Goal: Task Accomplishment & Management: Complete application form

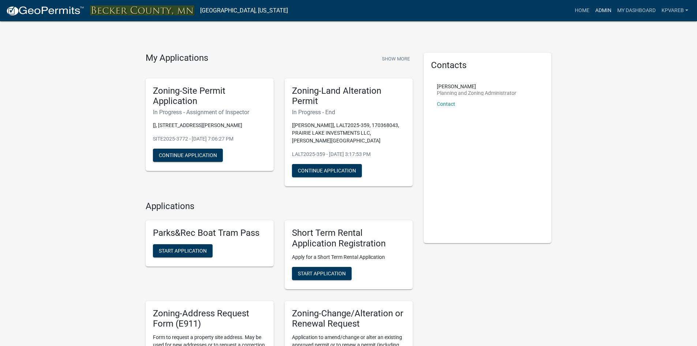
click at [610, 9] on link "Admin" at bounding box center [603, 11] width 22 height 14
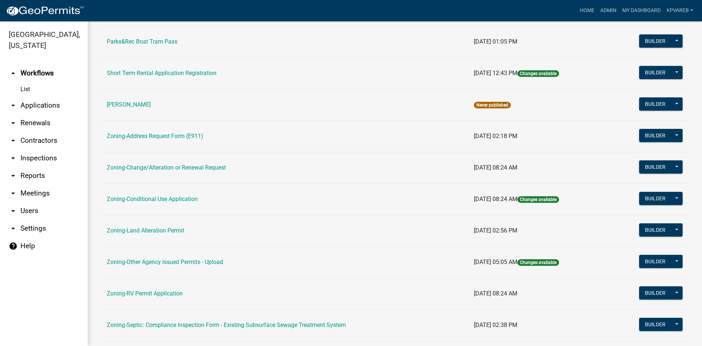
scroll to position [210, 0]
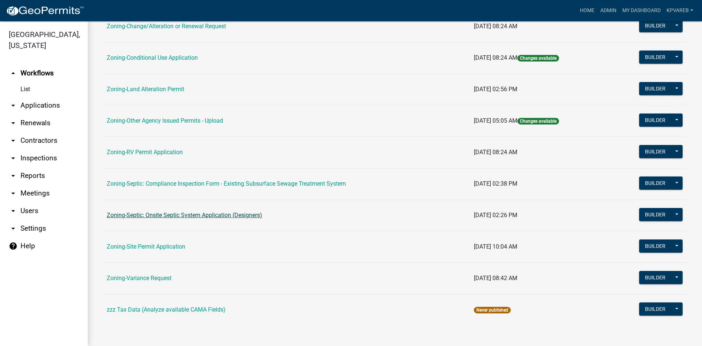
click at [221, 216] on link "Zoning-Septic: Onsite Septic System Application (Designers)" at bounding box center [184, 214] width 155 height 7
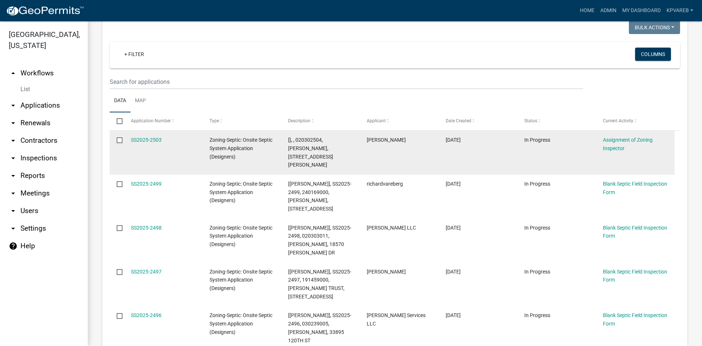
scroll to position [110, 0]
click at [143, 140] on link "SS2025-2503" at bounding box center [146, 141] width 31 height 6
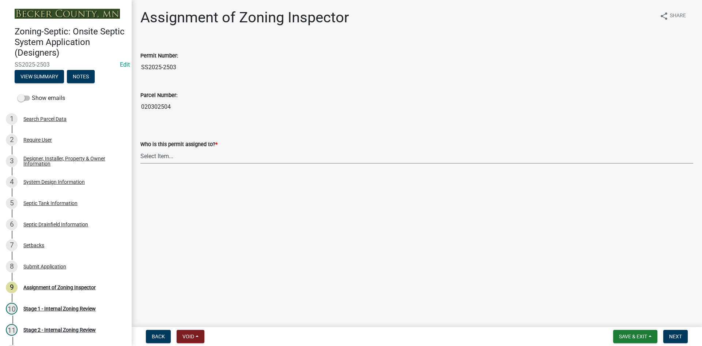
click at [162, 154] on select "Select Item... [PERSON_NAME] [PERSON_NAME] [PERSON_NAME] [PERSON_NAME] [PERSON_…" at bounding box center [416, 156] width 553 height 15
click at [140, 149] on select "Select Item... [PERSON_NAME] [PERSON_NAME] [PERSON_NAME] [PERSON_NAME] [PERSON_…" at bounding box center [416, 156] width 553 height 15
select select "7bfe52ba-73b7-4ac1-9bde-d3bb601555ca"
click at [670, 335] on span "Next" at bounding box center [676, 336] width 13 height 6
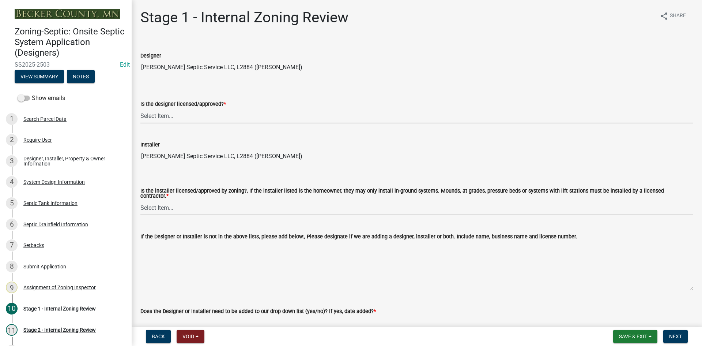
click at [156, 119] on select "Select Item... Yes No" at bounding box center [416, 115] width 553 height 15
click at [140, 108] on select "Select Item... Yes No" at bounding box center [416, 115] width 553 height 15
select select "49e49f1e-3b32-4342-8c2e-9cbd4919fe4d"
click at [155, 209] on select "Select Item... Yes No" at bounding box center [416, 207] width 553 height 15
click at [140, 200] on select "Select Item... Yes No" at bounding box center [416, 207] width 553 height 15
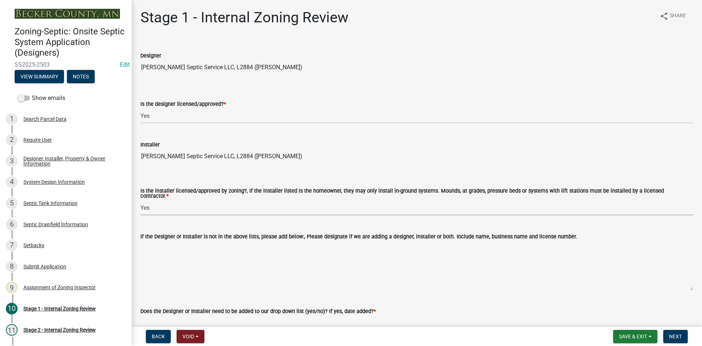
select select "ca07ae0a-7638-46ff-ada2-c67ca3524324"
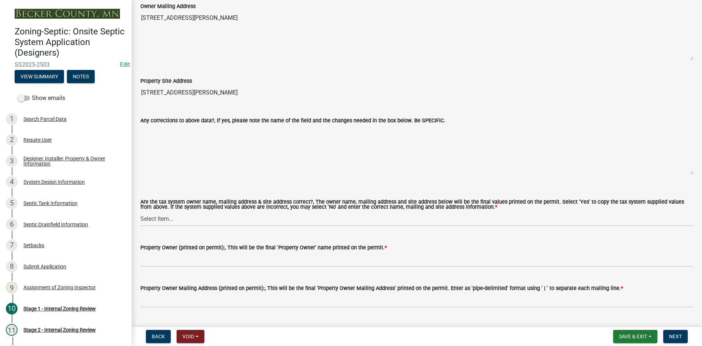
scroll to position [549, 0]
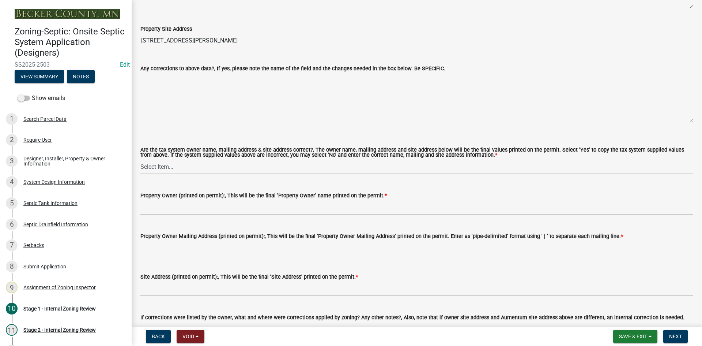
click at [160, 166] on select "Select Item... Yes No" at bounding box center [416, 166] width 553 height 15
click at [140, 159] on select "Select Item... Yes No" at bounding box center [416, 166] width 553 height 15
select select "ec75a761-93b4-47c5-8535-fea253c32937"
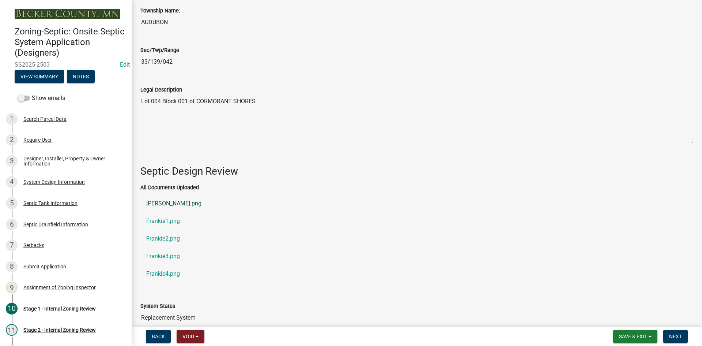
scroll to position [998, 0]
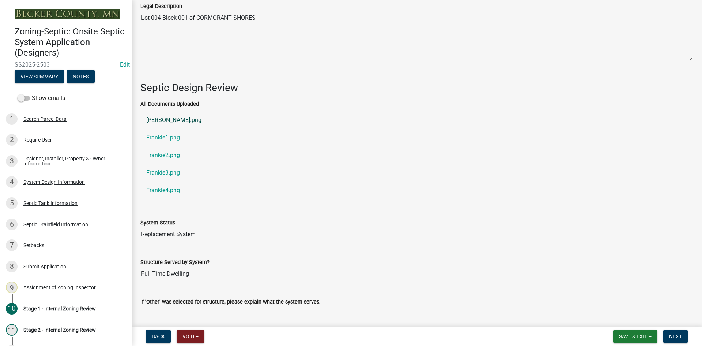
click at [168, 119] on link "[PERSON_NAME].png" at bounding box center [416, 120] width 553 height 18
click at [165, 139] on link "Frankie1.png" at bounding box center [416, 138] width 553 height 18
click at [170, 170] on link "Frankie3.png" at bounding box center [416, 173] width 553 height 18
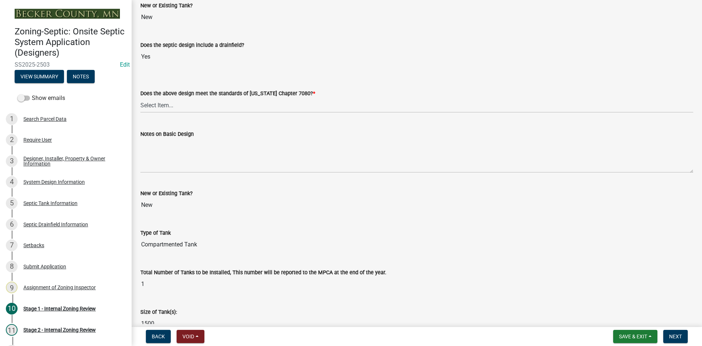
scroll to position [1693, 0]
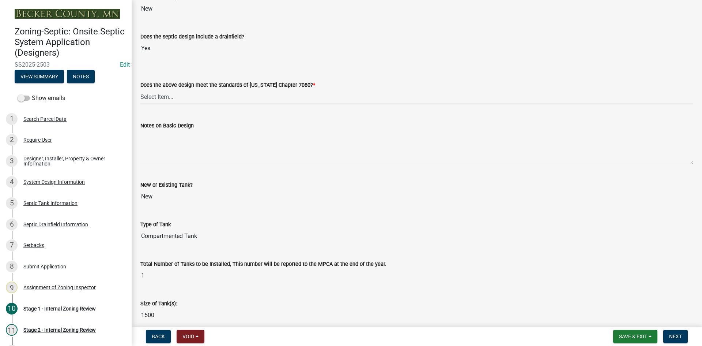
click at [152, 99] on select "Select Item... Yes No" at bounding box center [416, 96] width 553 height 15
click at [140, 89] on select "Select Item... Yes No" at bounding box center [416, 96] width 553 height 15
select select "bcbb982e-a48c-4b4a-a83b-ed1363446a86"
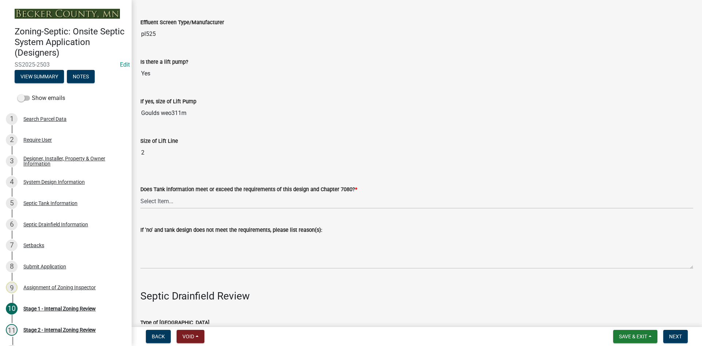
scroll to position [2169, 0]
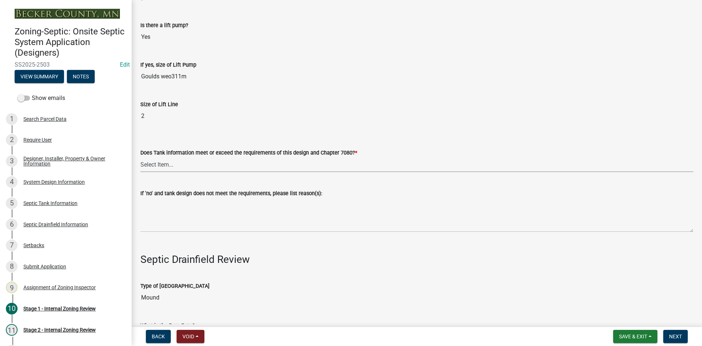
drag, startPoint x: 162, startPoint y: 162, endPoint x: 162, endPoint y: 166, distance: 4.8
click at [162, 162] on select "Select Item... Yes No" at bounding box center [416, 164] width 553 height 15
click at [140, 157] on select "Select Item... Yes No" at bounding box center [416, 164] width 553 height 15
select select "47a2a5dd-5977-4941-8e6f-09ff03cdfb75"
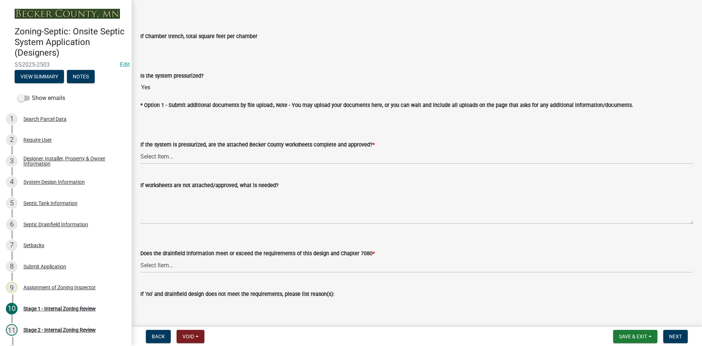
scroll to position [2718, 0]
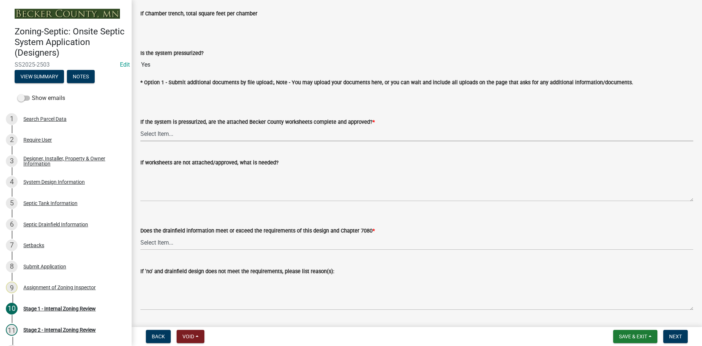
click at [158, 128] on select "Select Item... Yes No NA" at bounding box center [416, 133] width 553 height 15
click at [140, 126] on select "Select Item... Yes No NA" at bounding box center [416, 133] width 553 height 15
select select "3f5b086d-5a4c-4236-93bc-fa7bf4d11838"
click at [161, 239] on select "Select Item... Yes No" at bounding box center [416, 242] width 553 height 15
click at [140, 235] on select "Select Item... Yes No" at bounding box center [416, 242] width 553 height 15
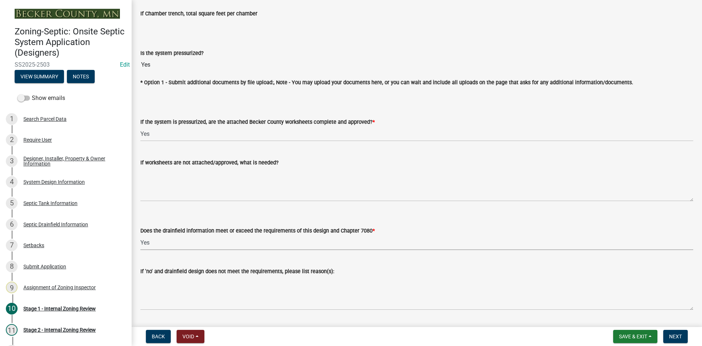
select select "888a8260-2be6-47f2-a4de-b9f453a4d3bc"
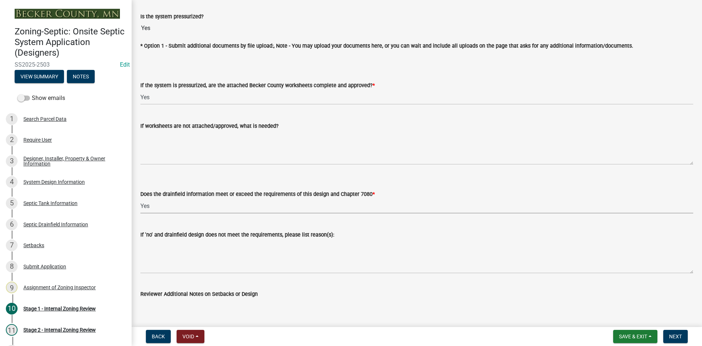
scroll to position [2837, 0]
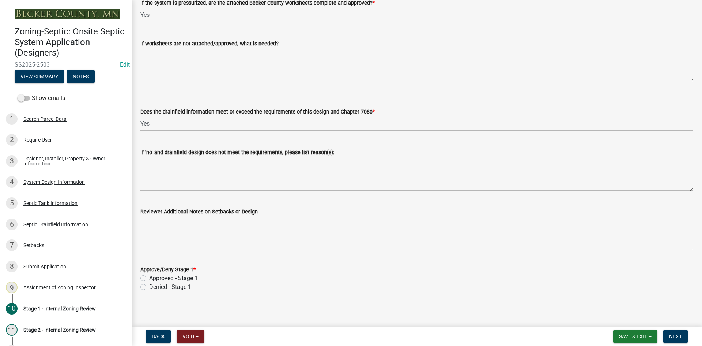
drag, startPoint x: 142, startPoint y: 275, endPoint x: 199, endPoint y: 267, distance: 57.6
click at [149, 275] on label "Approved - Stage 1" at bounding box center [173, 278] width 49 height 9
click at [149, 275] on input "Approved - Stage 1" at bounding box center [151, 276] width 5 height 5
radio input "true"
click at [676, 337] on span "Next" at bounding box center [676, 336] width 13 height 6
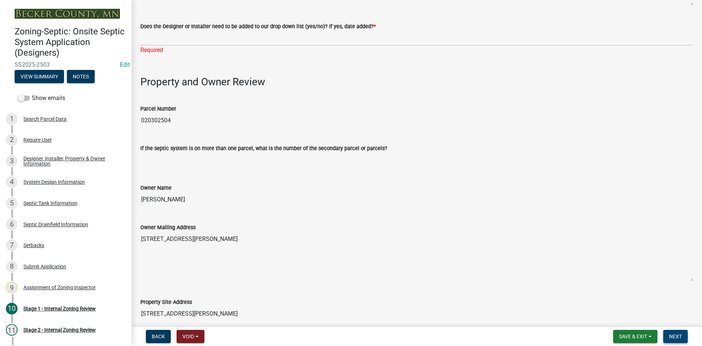
scroll to position [284, 0]
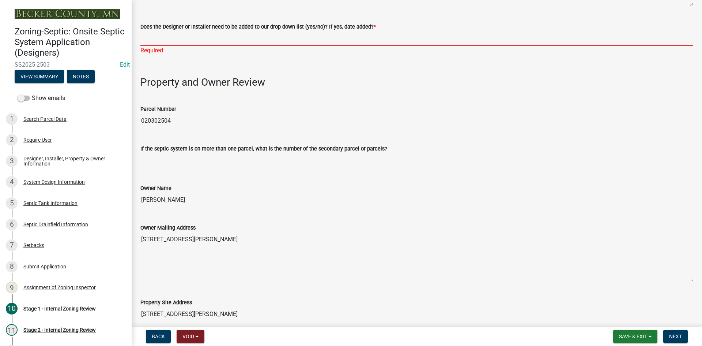
drag, startPoint x: 156, startPoint y: 38, endPoint x: 159, endPoint y: 44, distance: 6.5
click at [156, 38] on input "Does the Designer or Installer need to be added to our drop down list (yes/no)?…" at bounding box center [416, 38] width 553 height 15
type input "NO"
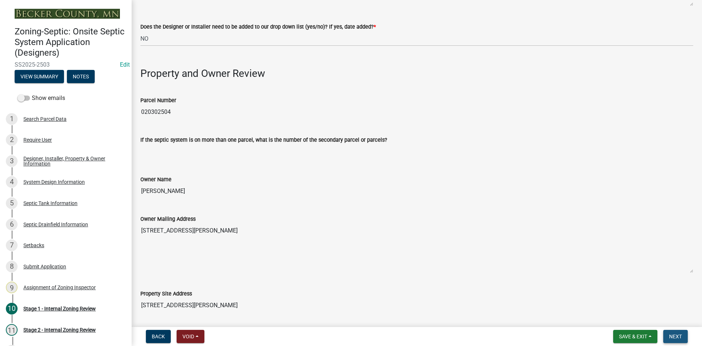
click at [683, 334] on button "Next" at bounding box center [676, 336] width 25 height 13
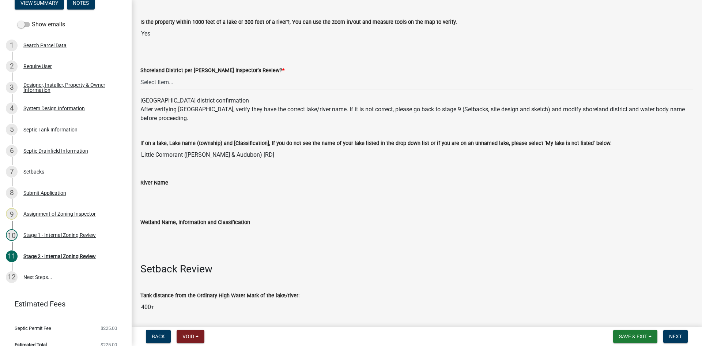
scroll to position [110, 0]
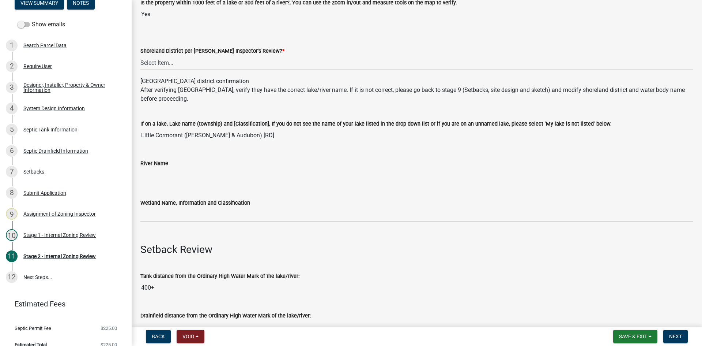
click at [152, 57] on select "Select Item... Yes No" at bounding box center [416, 62] width 553 height 15
click at [140, 55] on select "Select Item... Yes No" at bounding box center [416, 62] width 553 height 15
select select "69d592bb-9906-4277-a6fb-df8686255161"
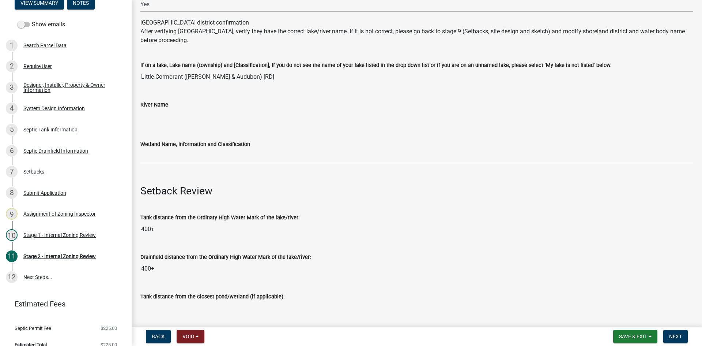
scroll to position [183, 0]
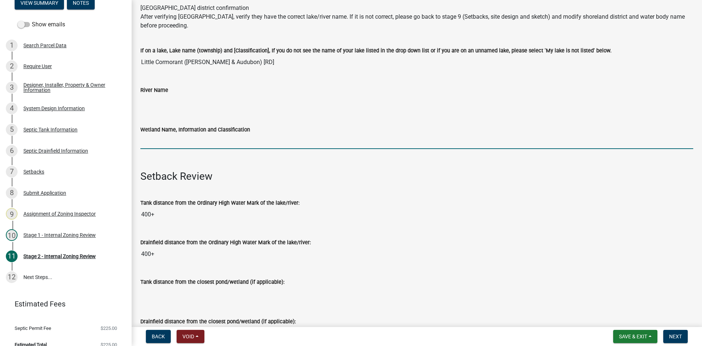
click at [168, 142] on input "Wetland Name, Information and Classification" at bounding box center [416, 141] width 553 height 15
type input "rd100"
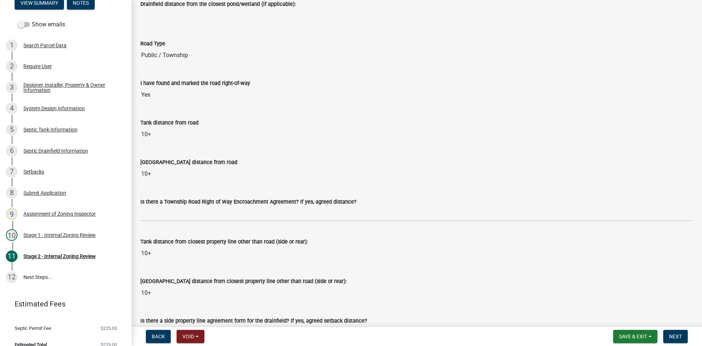
scroll to position [622, 0]
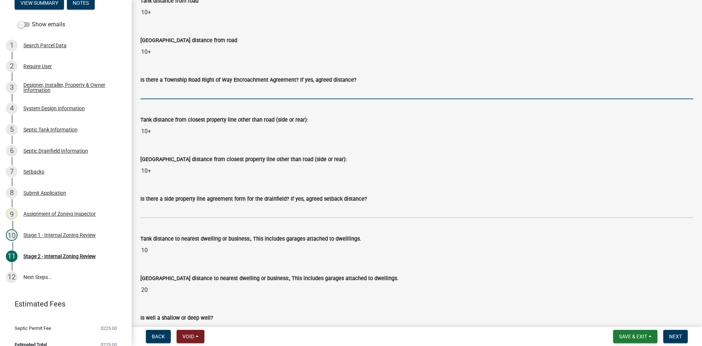
click at [193, 89] on input "Is there a Township Road Right of Way Encroachment Agreement? If yes, agreed di…" at bounding box center [416, 91] width 553 height 15
type input "na"
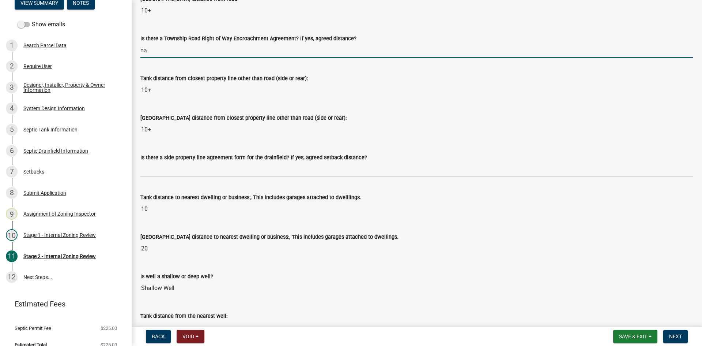
scroll to position [732, 0]
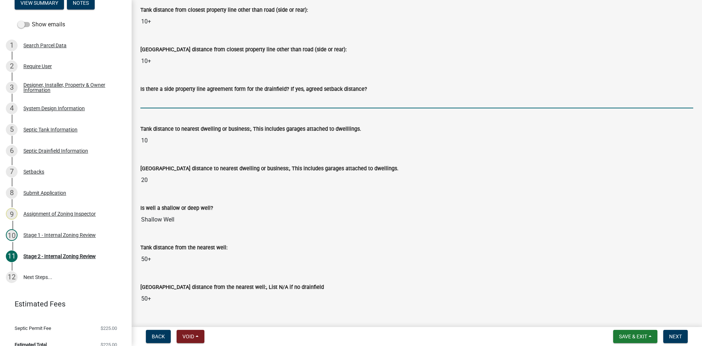
click at [180, 108] on input "Is there a side property line agreement form for the drainfield? If yes, agreed…" at bounding box center [416, 100] width 553 height 15
type input "na"
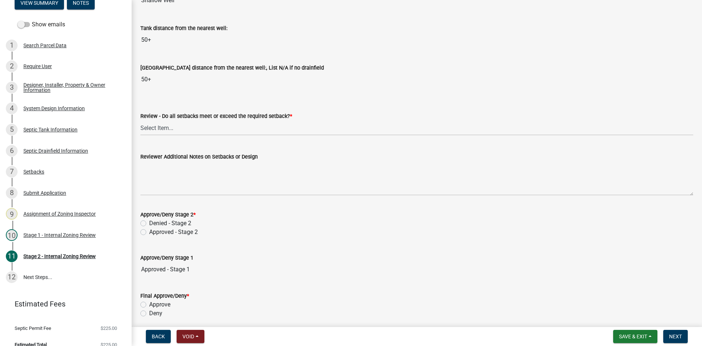
scroll to position [951, 0]
click at [155, 128] on select "Select Item... Yes No N/A" at bounding box center [416, 127] width 553 height 15
click at [140, 120] on select "Select Item... Yes No N/A" at bounding box center [416, 127] width 553 height 15
select select "1ad81be4-5d59-46bf-8b7b-d7c0f20ad891"
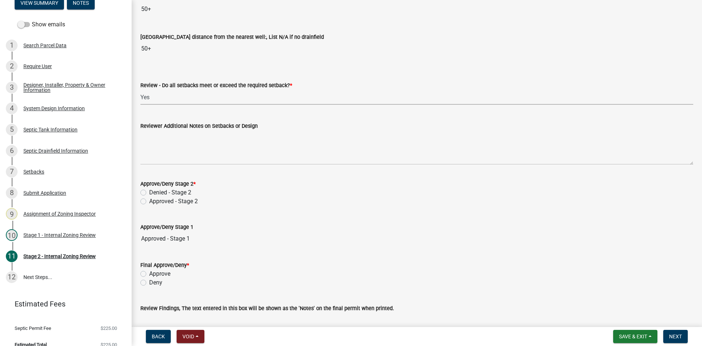
scroll to position [1039, 0]
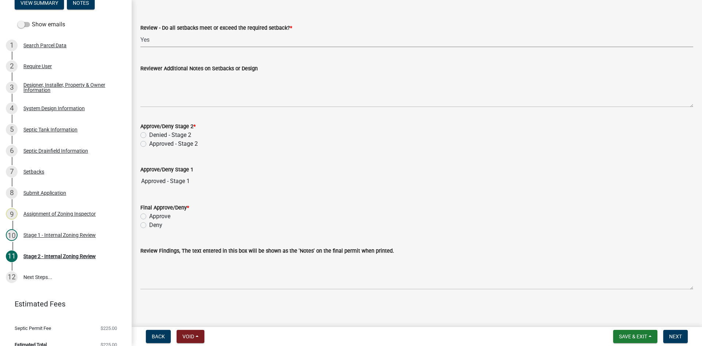
click at [149, 141] on label "Approved - Stage 2" at bounding box center [173, 143] width 49 height 9
click at [149, 141] on input "Approved - Stage 2" at bounding box center [151, 141] width 5 height 5
radio input "true"
click at [143, 220] on div "Approve" at bounding box center [416, 216] width 553 height 9
click at [149, 218] on label "Approve" at bounding box center [159, 216] width 21 height 9
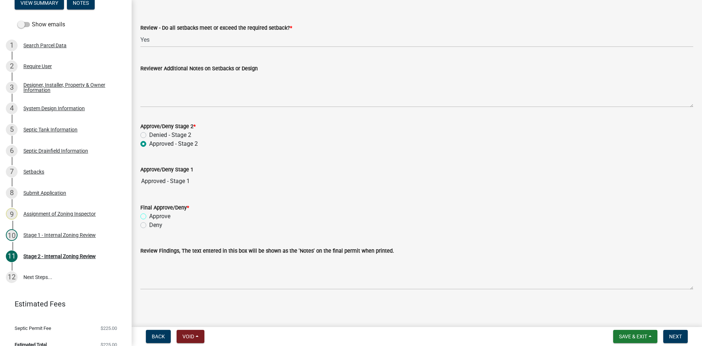
click at [149, 217] on input "Approve" at bounding box center [151, 214] width 5 height 5
radio input "true"
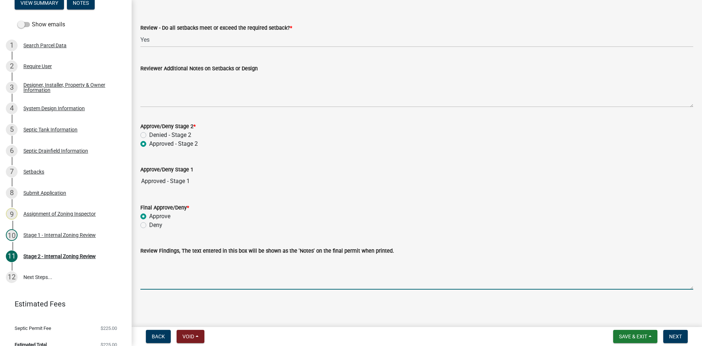
click at [160, 269] on textarea "Review Findings, The text entered in this box will be shown as the 'Notes' on t…" at bounding box center [416, 272] width 553 height 34
click at [180, 260] on textarea "10x40 rockbed 1500/2 septic tank" at bounding box center [416, 272] width 553 height 34
click at [180, 263] on textarea "10x40 rockbed/ 1500/2 septic tank" at bounding box center [416, 272] width 553 height 34
type textarea "10x40 rockbed ez flow / 1500/2 septic tank"
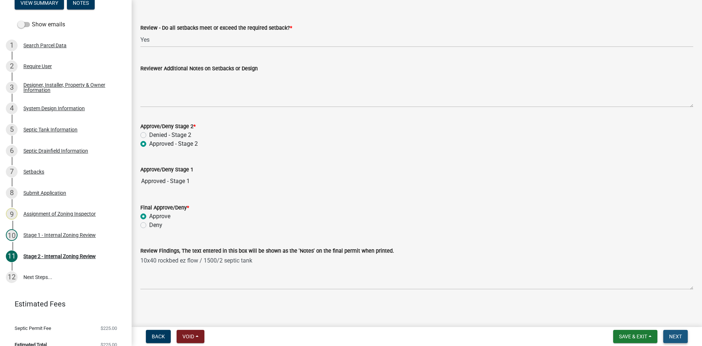
click at [677, 335] on span "Next" at bounding box center [676, 336] width 13 height 6
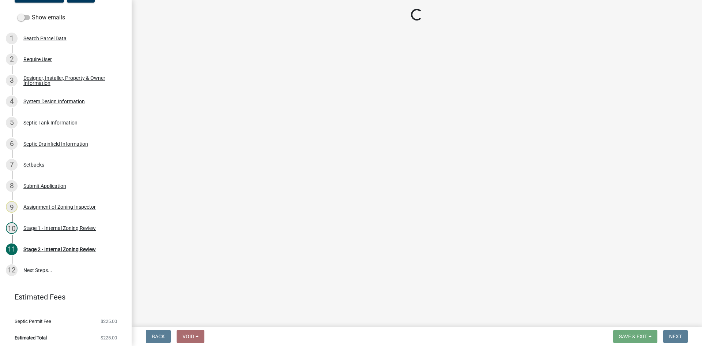
scroll to position [83, 0]
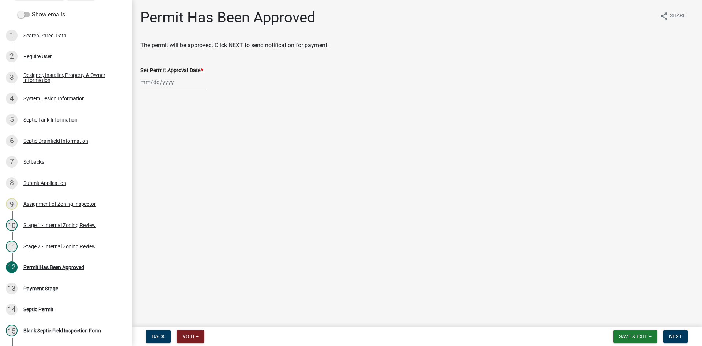
click at [176, 84] on div at bounding box center [173, 82] width 67 height 15
select select "9"
select select "2025"
click at [183, 122] on div "4" at bounding box center [183, 121] width 12 height 12
type input "[DATE]"
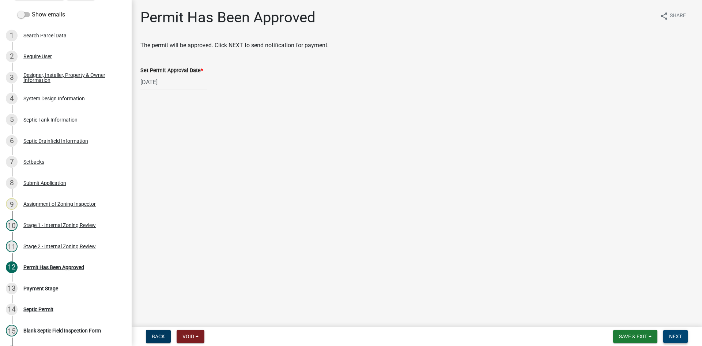
click at [672, 334] on span "Next" at bounding box center [676, 336] width 13 height 6
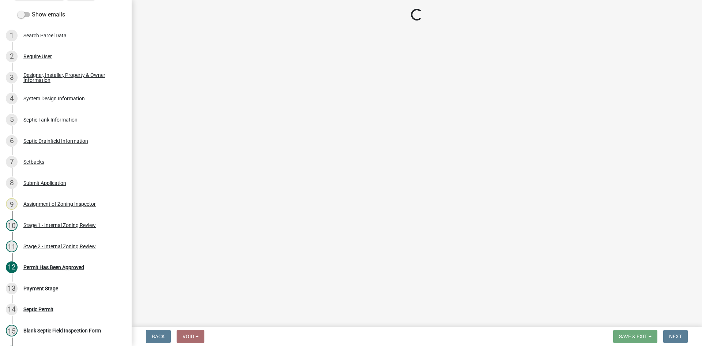
select select "3: 3"
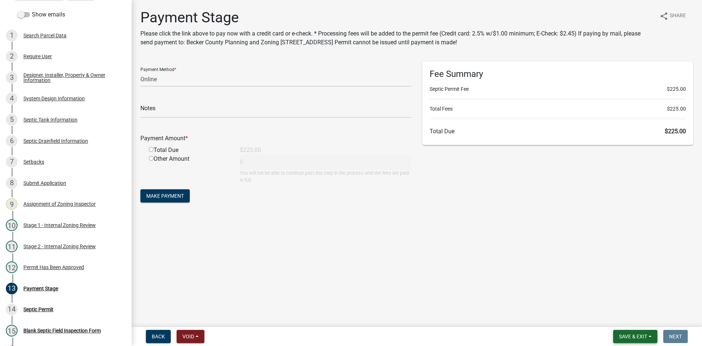
click at [640, 337] on span "Save & Exit" at bounding box center [633, 336] width 28 height 6
click at [628, 312] on button "Save & Exit" at bounding box center [628, 317] width 59 height 18
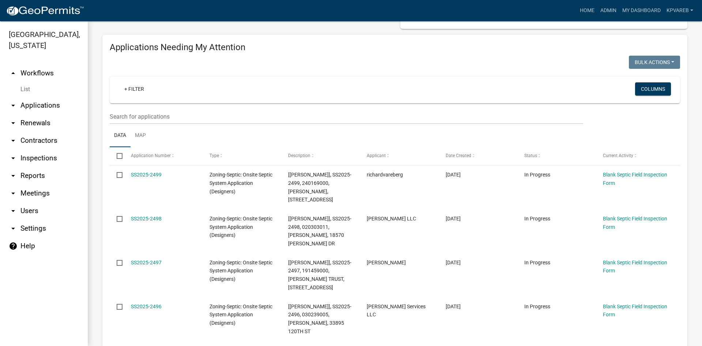
scroll to position [73, 0]
